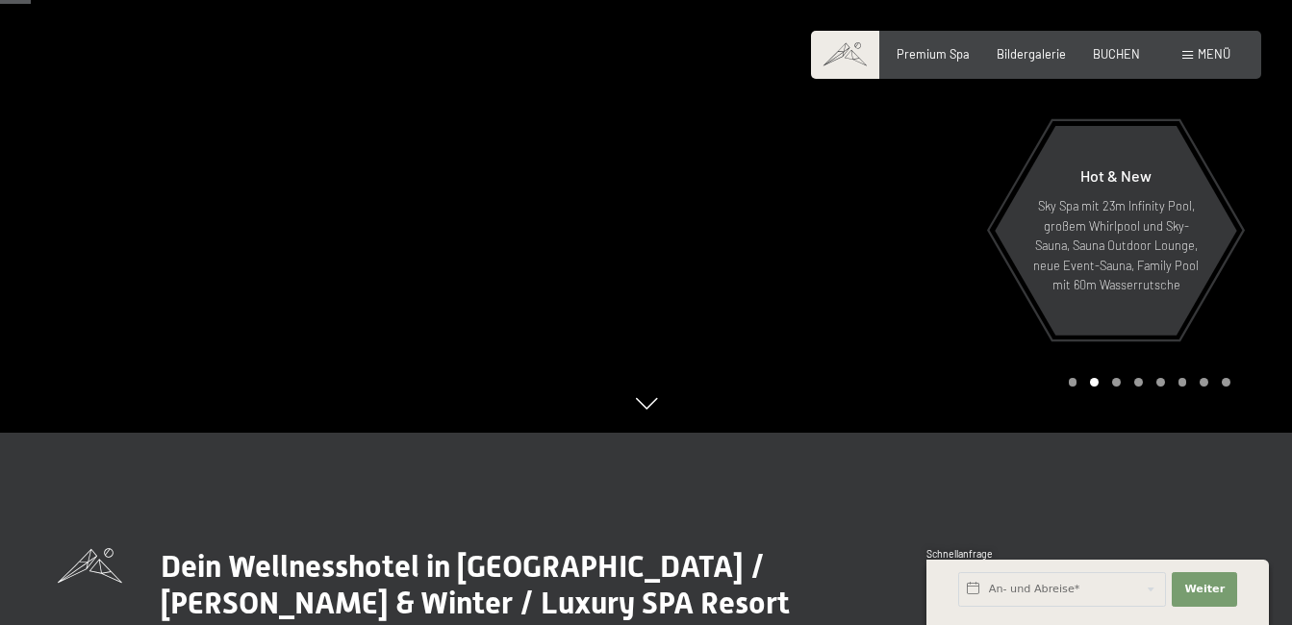
click at [1115, 379] on div "Carousel Page 3" at bounding box center [1116, 382] width 9 height 9
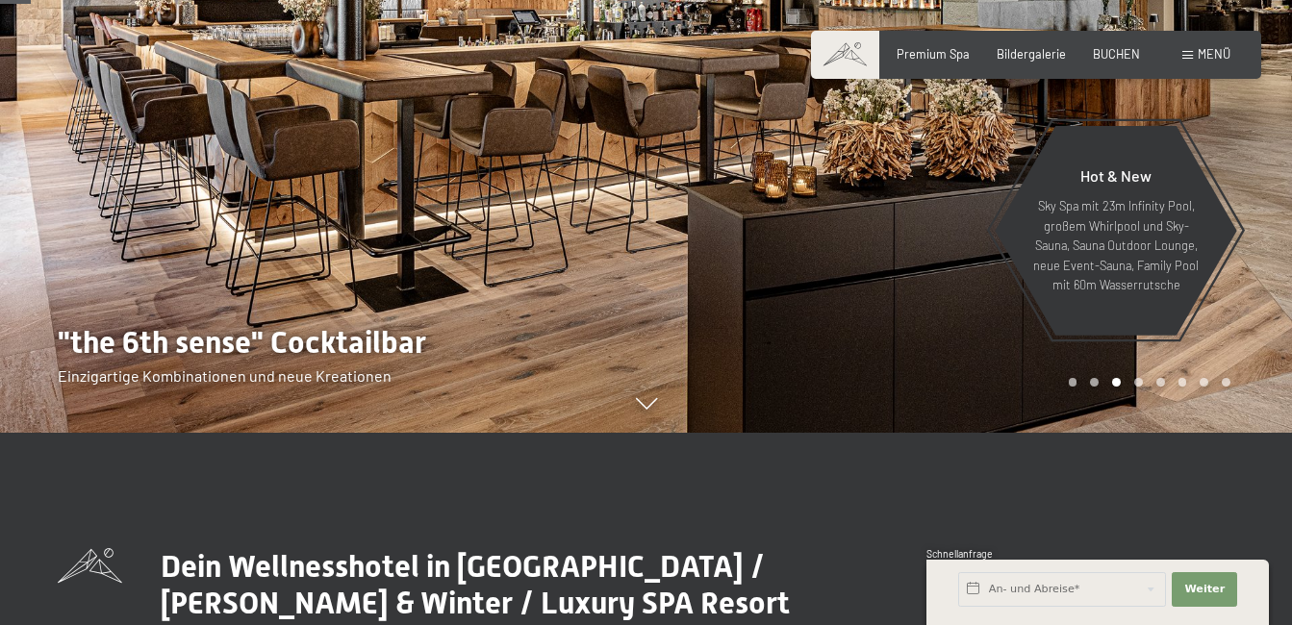
click at [1139, 380] on div "Carousel Page 4" at bounding box center [1138, 382] width 9 height 9
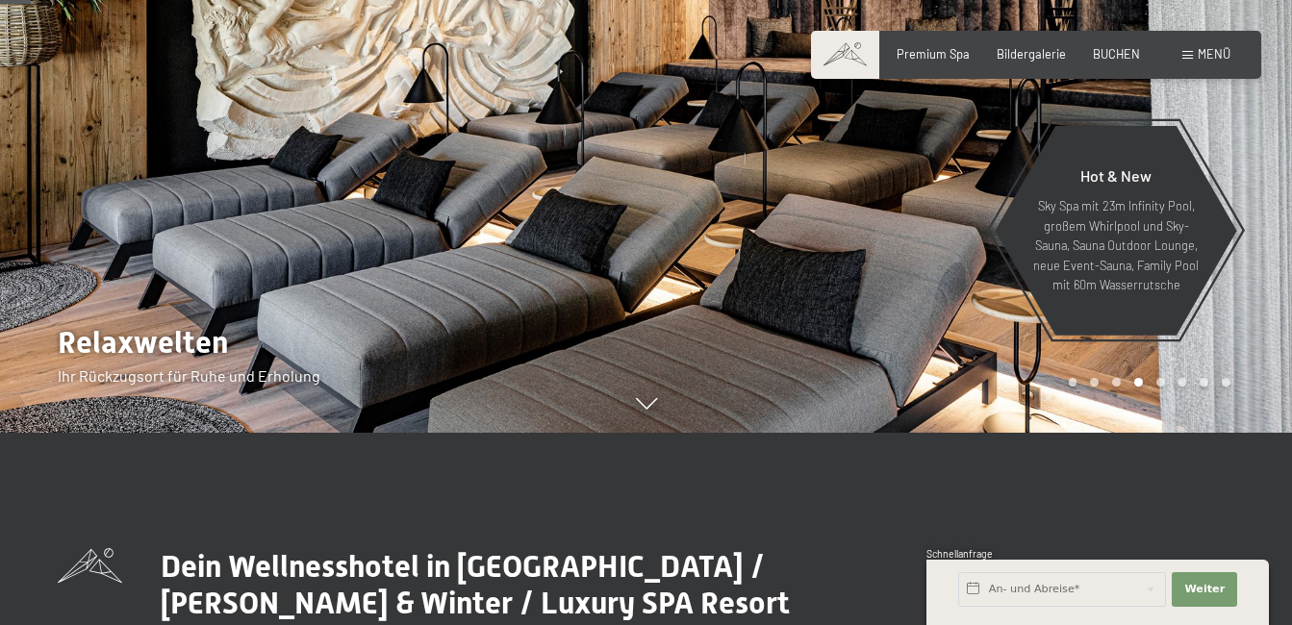
click at [1161, 380] on div "Carousel Page 5" at bounding box center [1161, 382] width 9 height 9
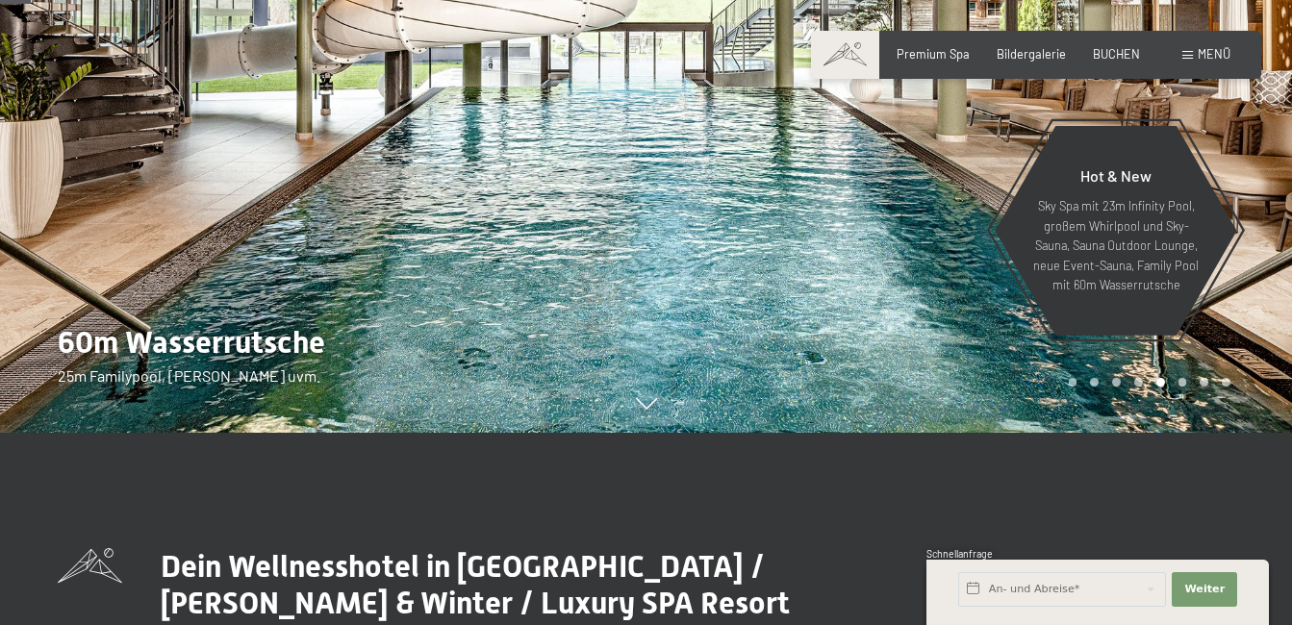
click at [1184, 383] on div "Carousel Page 6" at bounding box center [1183, 382] width 9 height 9
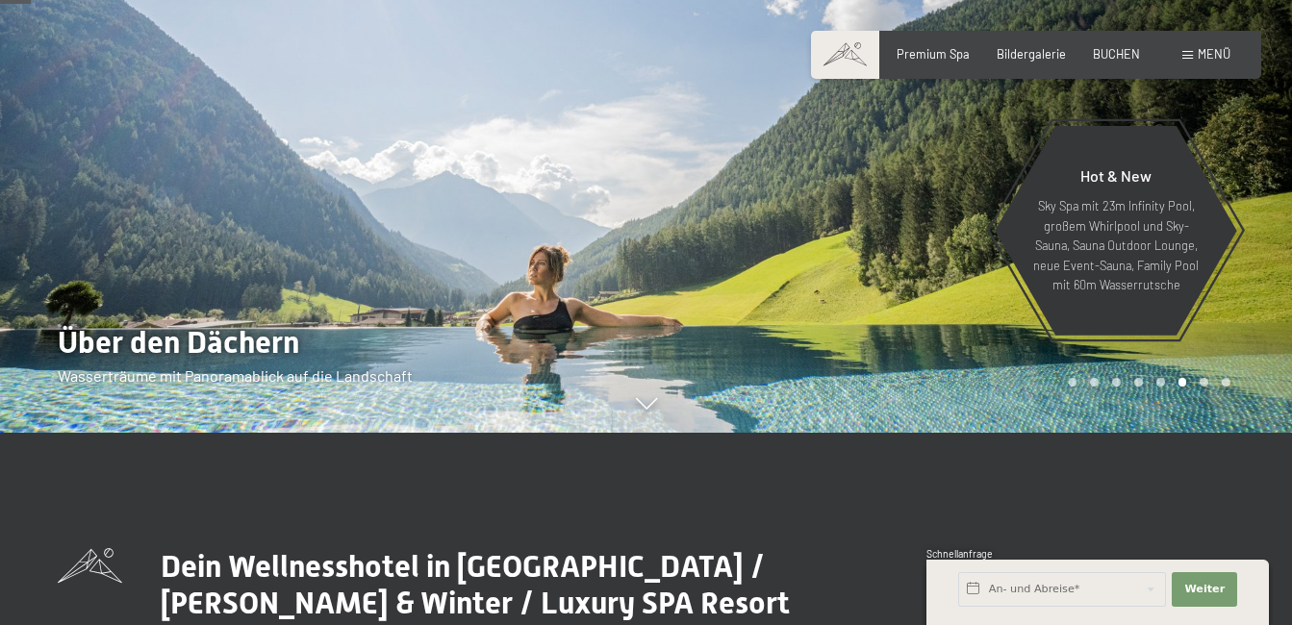
click at [1206, 383] on div "Carousel Page 7" at bounding box center [1204, 382] width 9 height 9
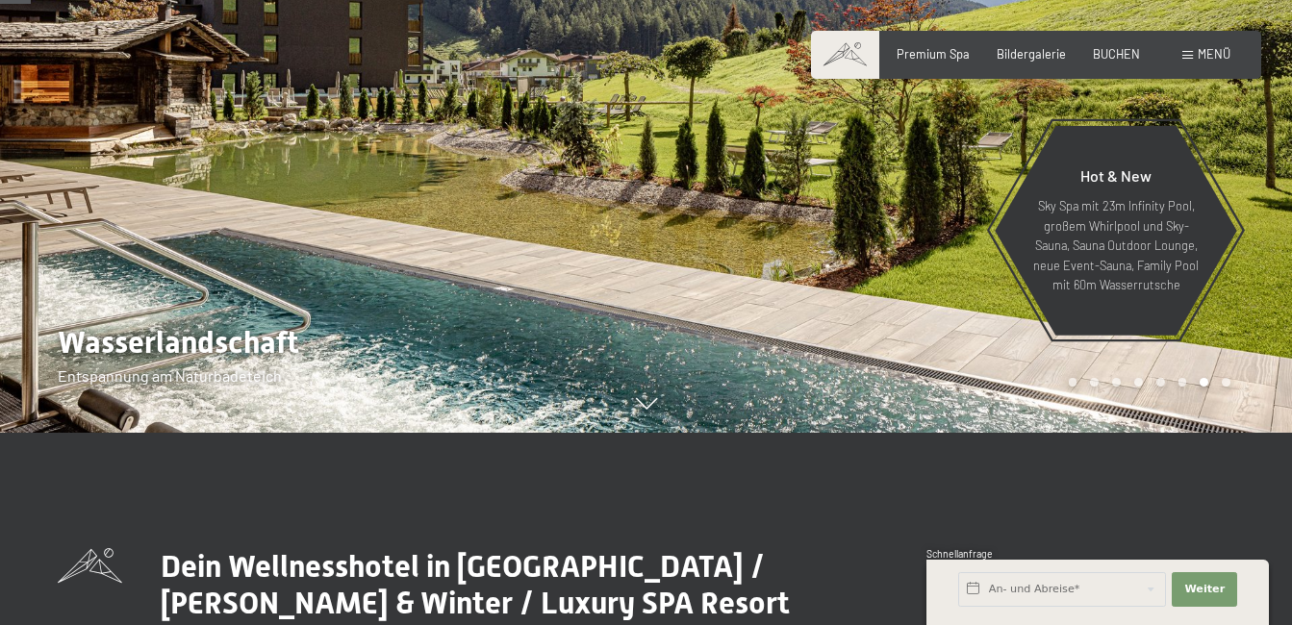
click at [1223, 381] on div "Carousel Page 8" at bounding box center [1226, 382] width 9 height 9
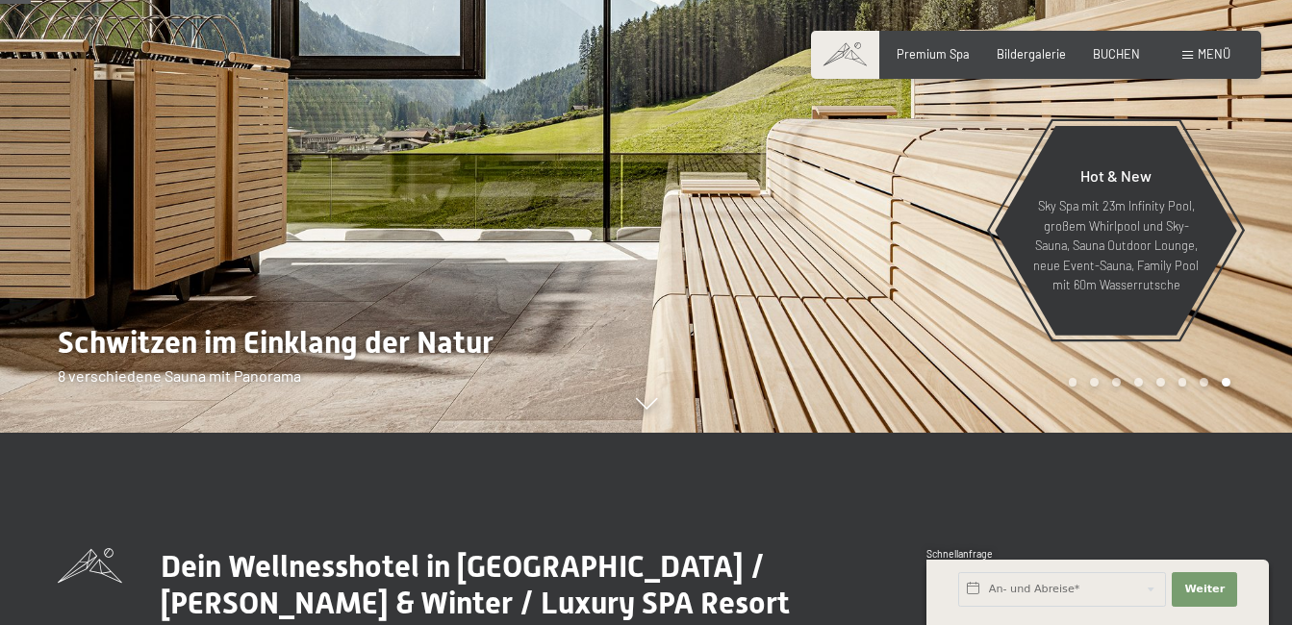
click at [1211, 52] on span "Menü" at bounding box center [1214, 53] width 33 height 15
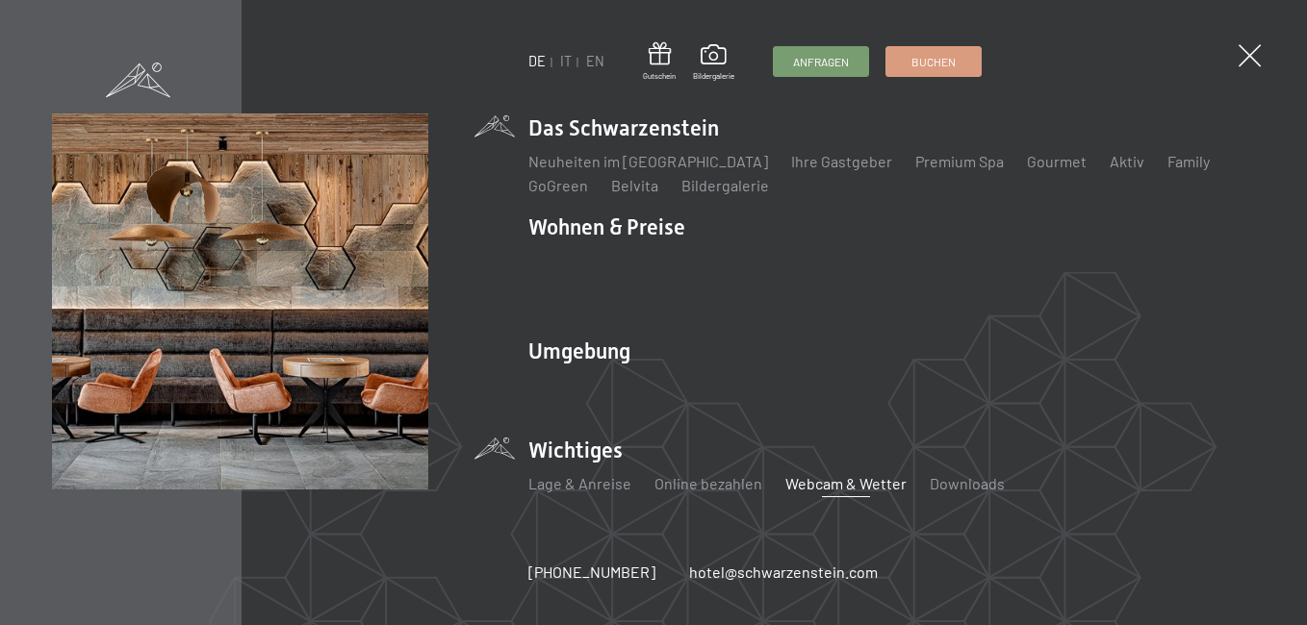
click at [822, 474] on link "Webcam & Wetter" at bounding box center [845, 483] width 121 height 18
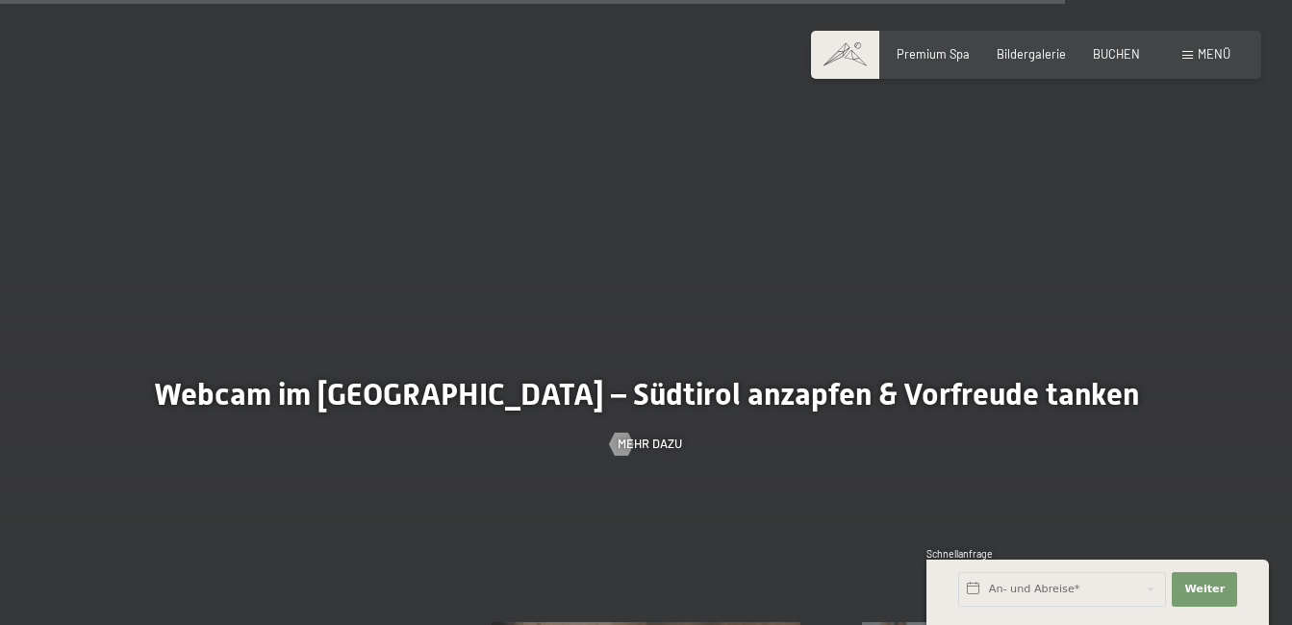
scroll to position [4523, 0]
